Goal: Navigation & Orientation: Find specific page/section

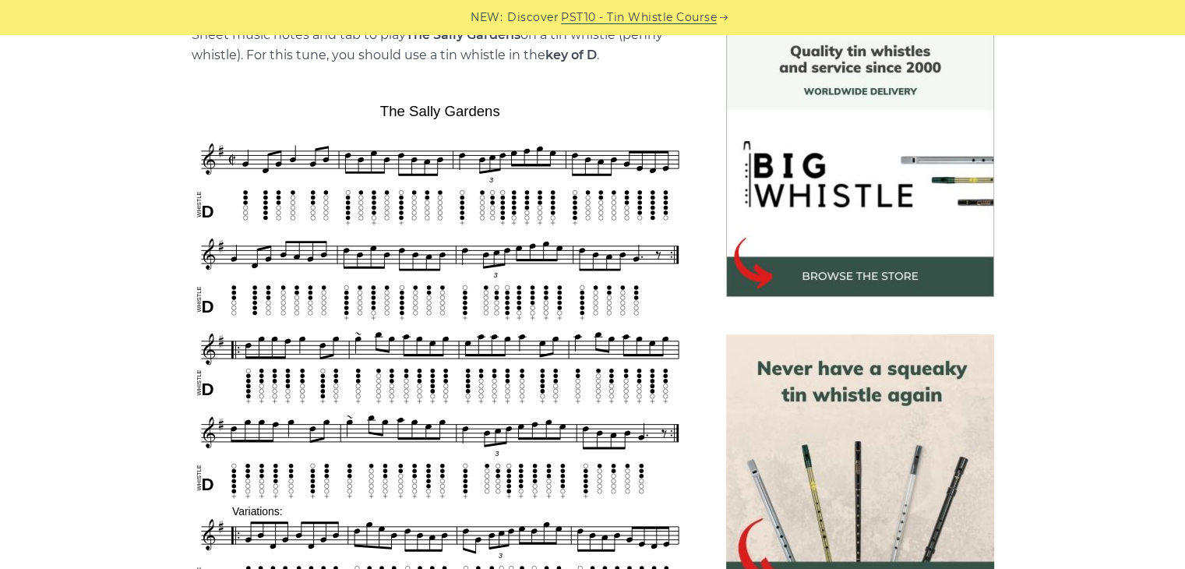
scroll to position [415, 0]
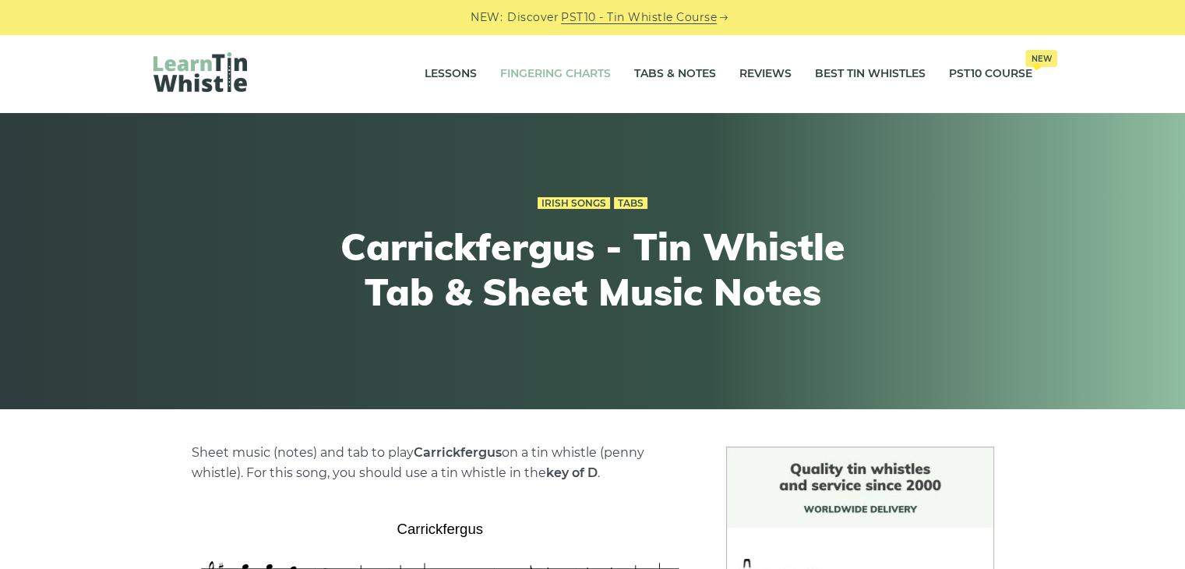
click at [577, 65] on link "Fingering Charts" at bounding box center [555, 74] width 111 height 39
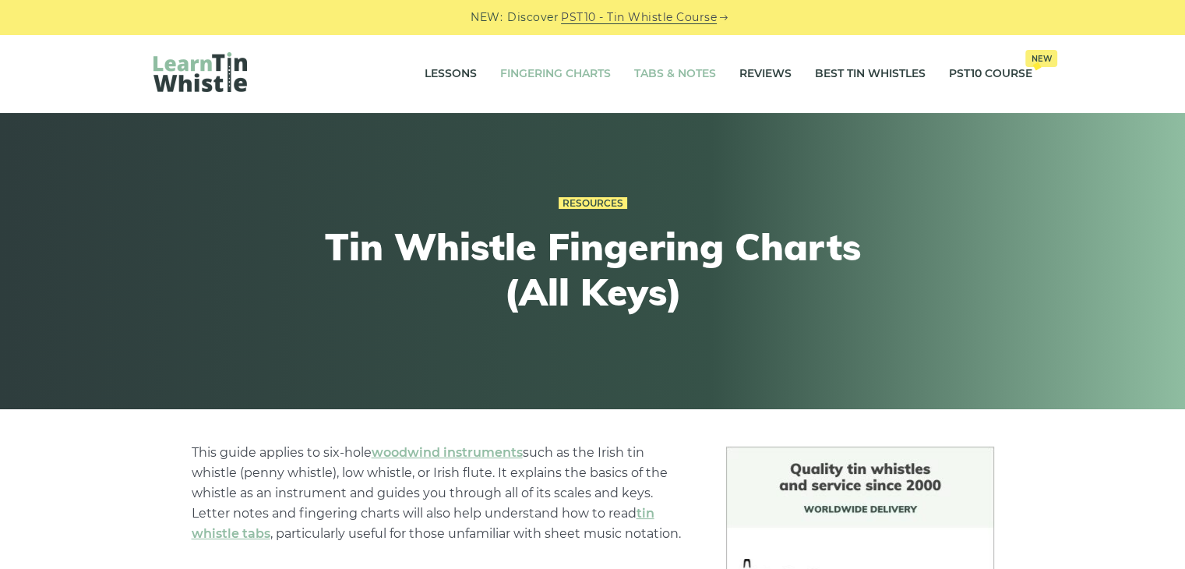
click at [655, 66] on link "Tabs & Notes" at bounding box center [675, 74] width 82 height 39
